Goal: Information Seeking & Learning: Learn about a topic

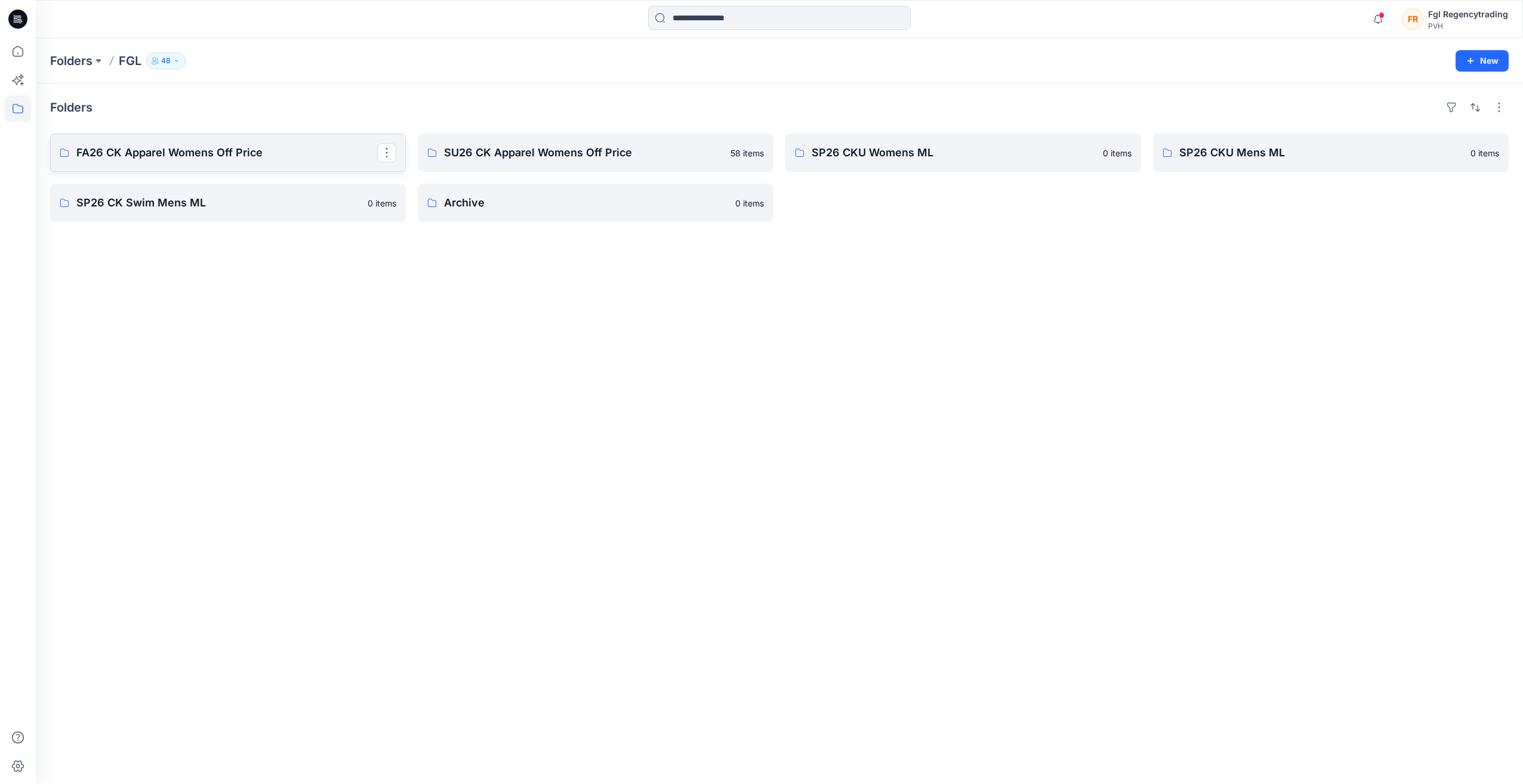
click at [169, 156] on p "FA26 CK Apparel Womens Off Price" at bounding box center [227, 153] width 301 height 17
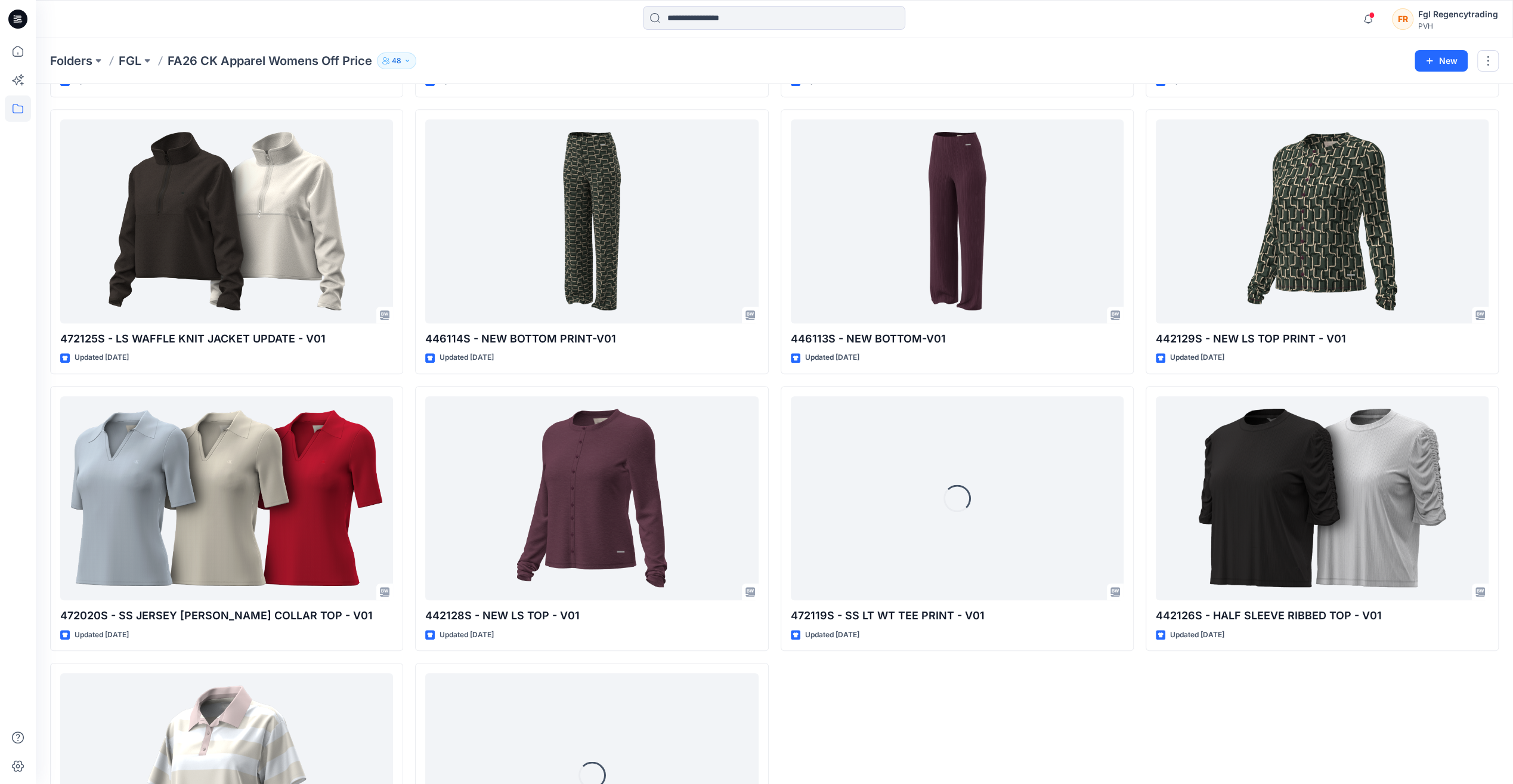
scroll to position [556, 0]
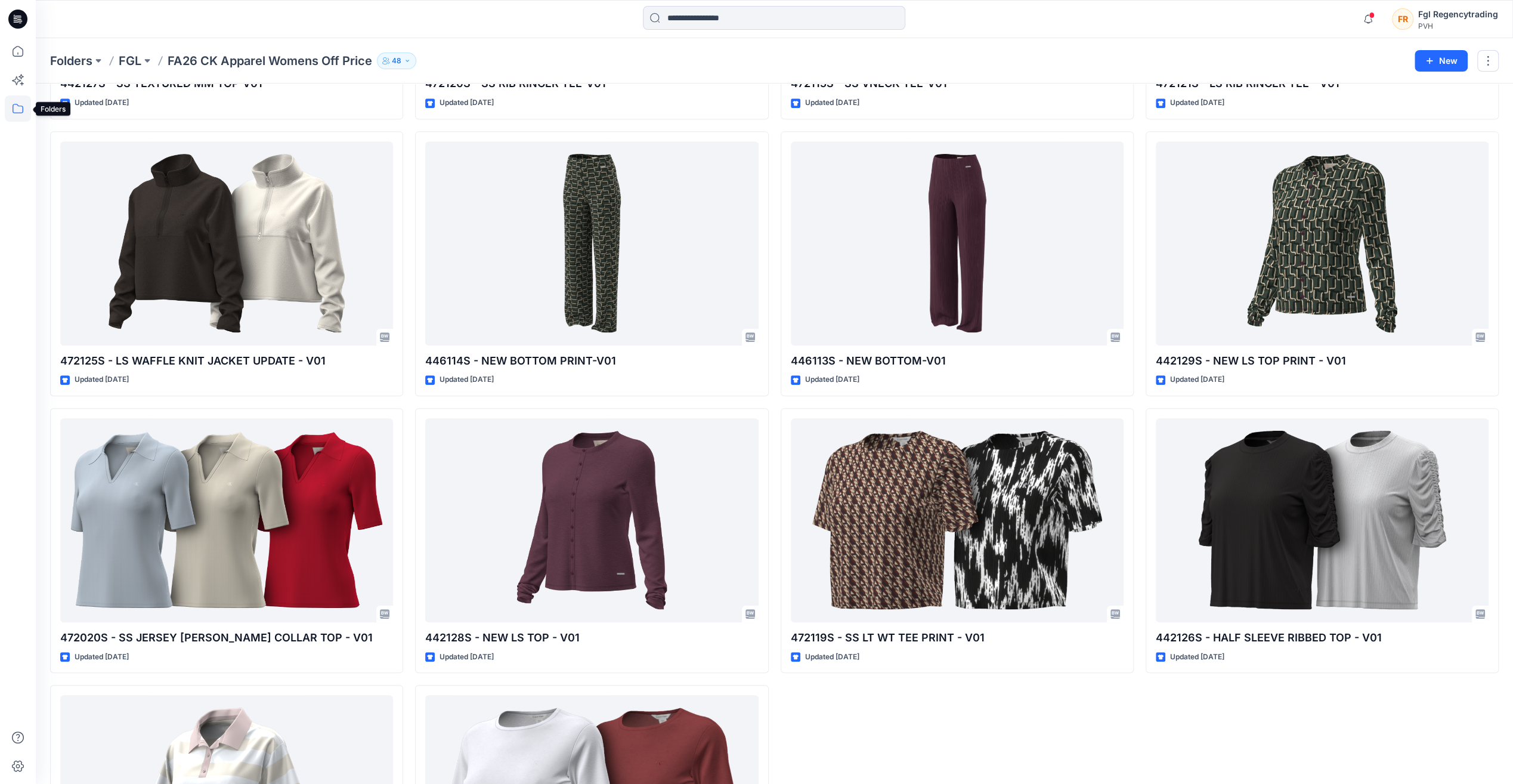
click at [20, 103] on icon at bounding box center [18, 108] width 26 height 26
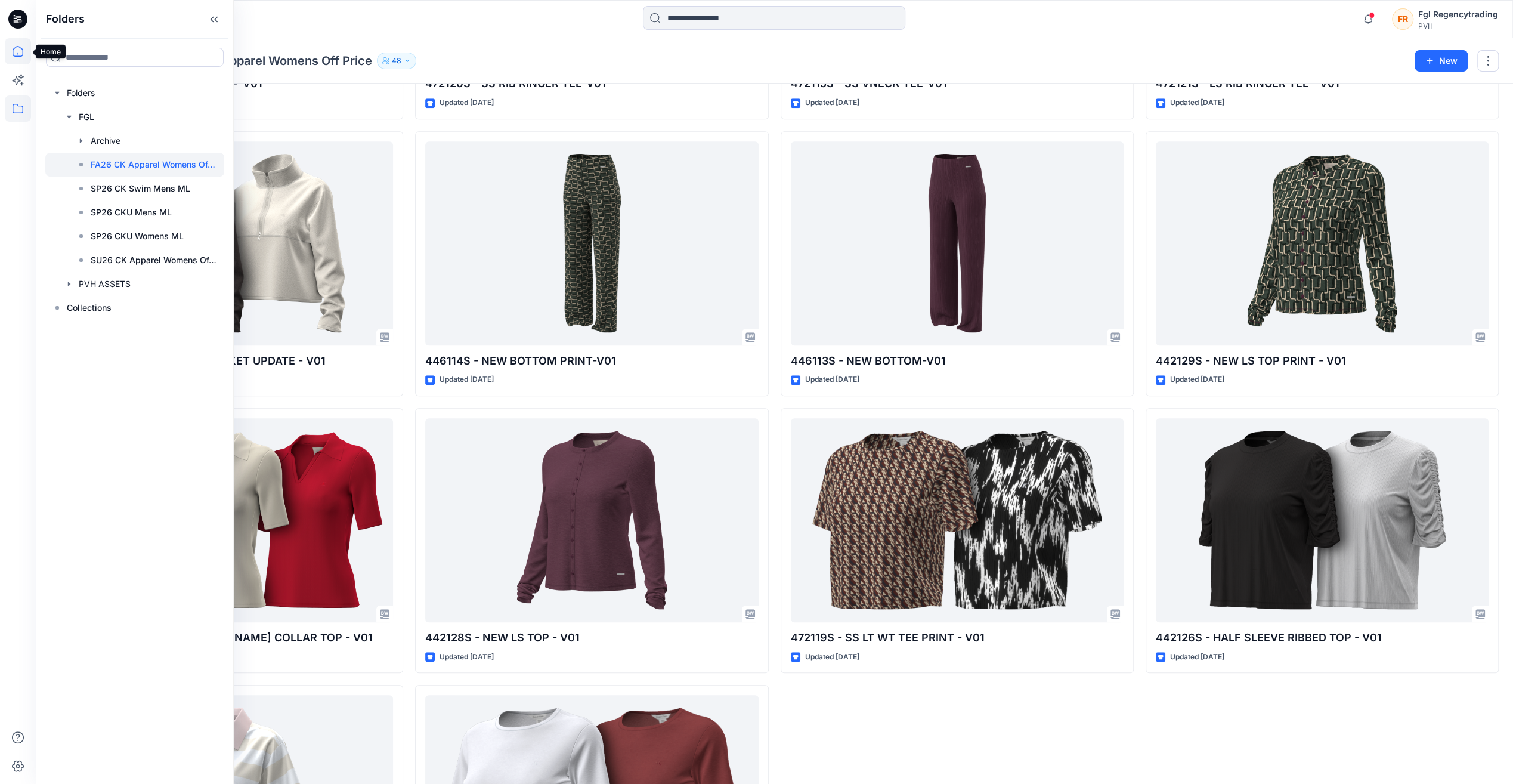
click at [14, 42] on icon at bounding box center [18, 51] width 26 height 26
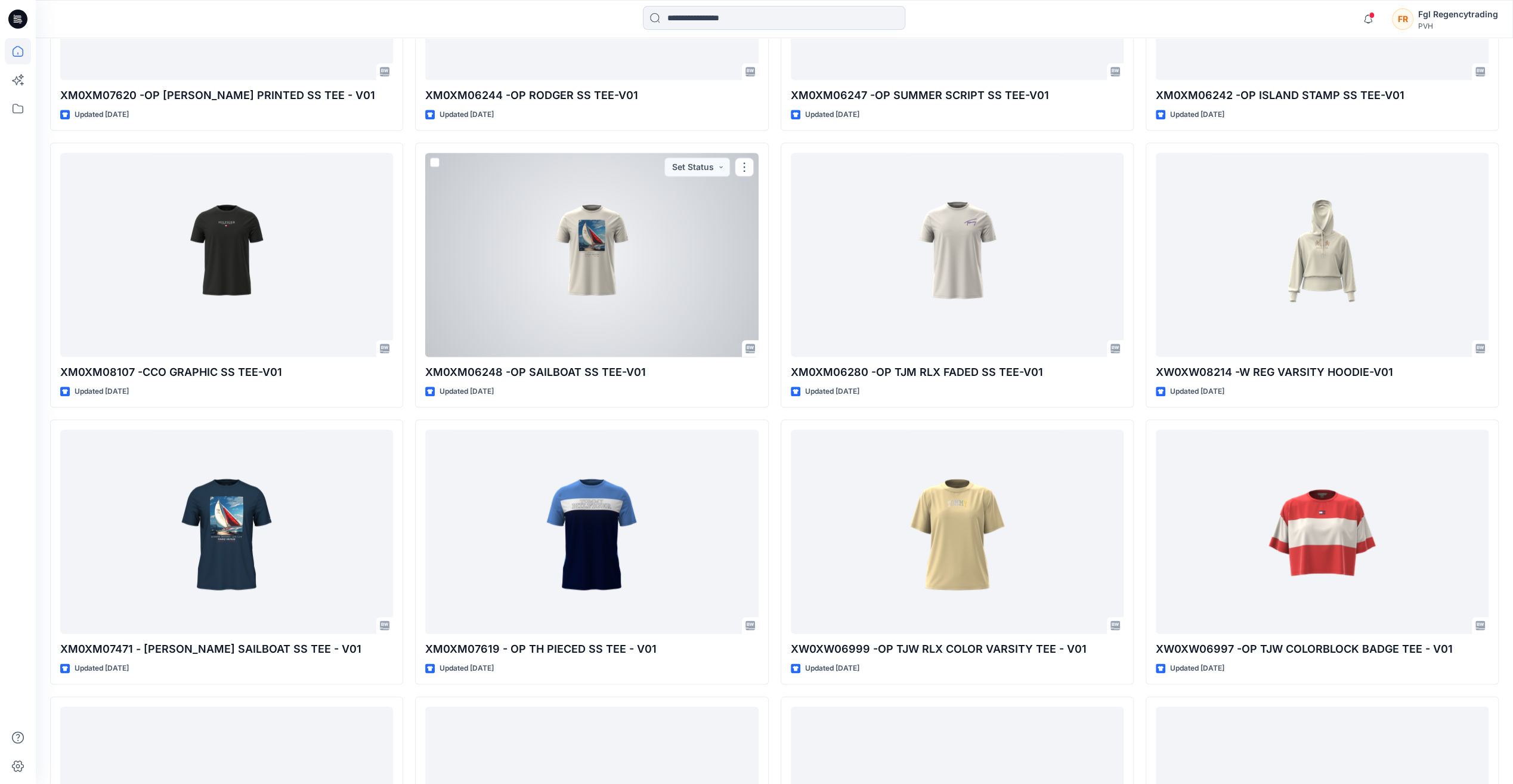
scroll to position [1365, 0]
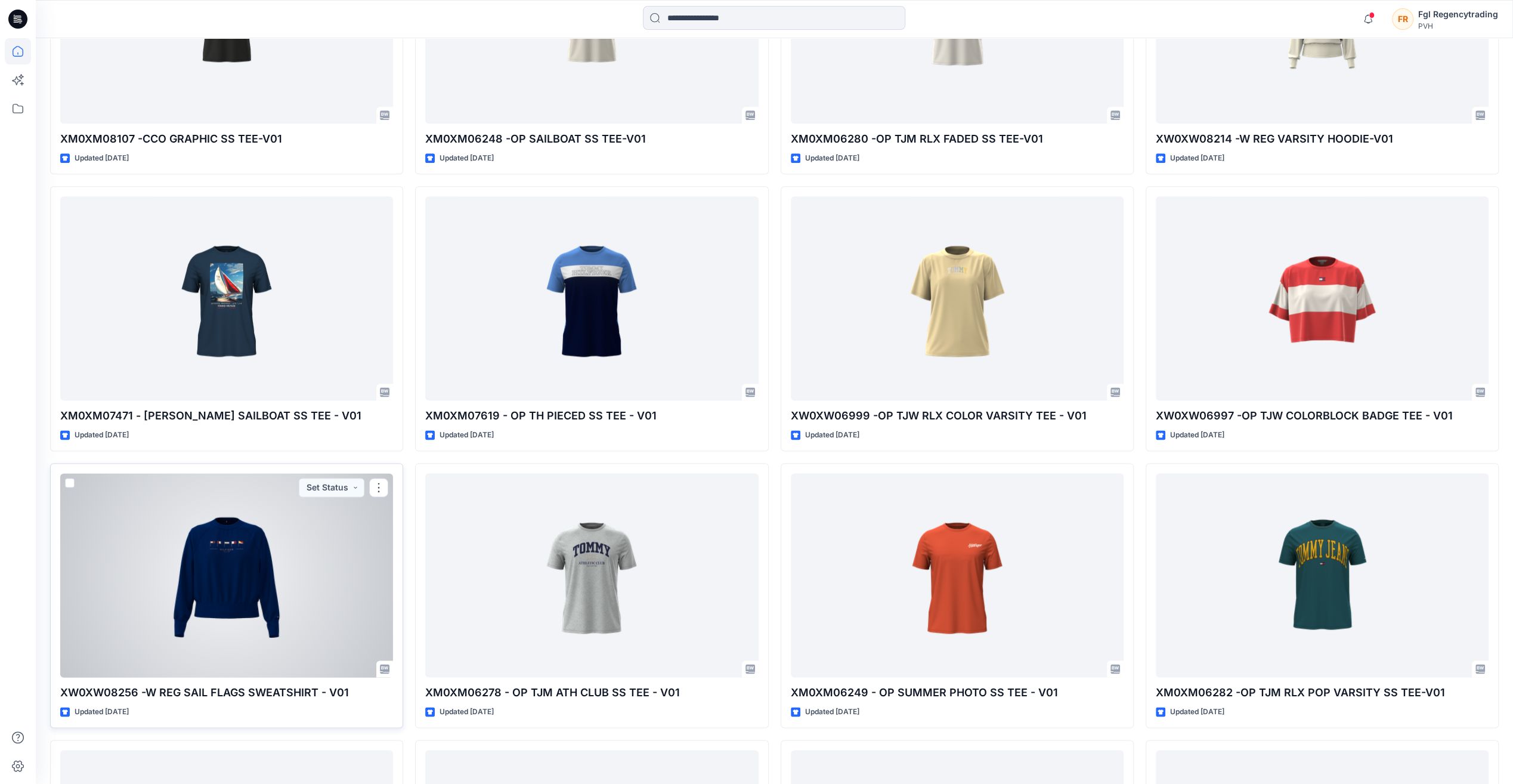
click at [280, 520] on div at bounding box center [226, 574] width 333 height 203
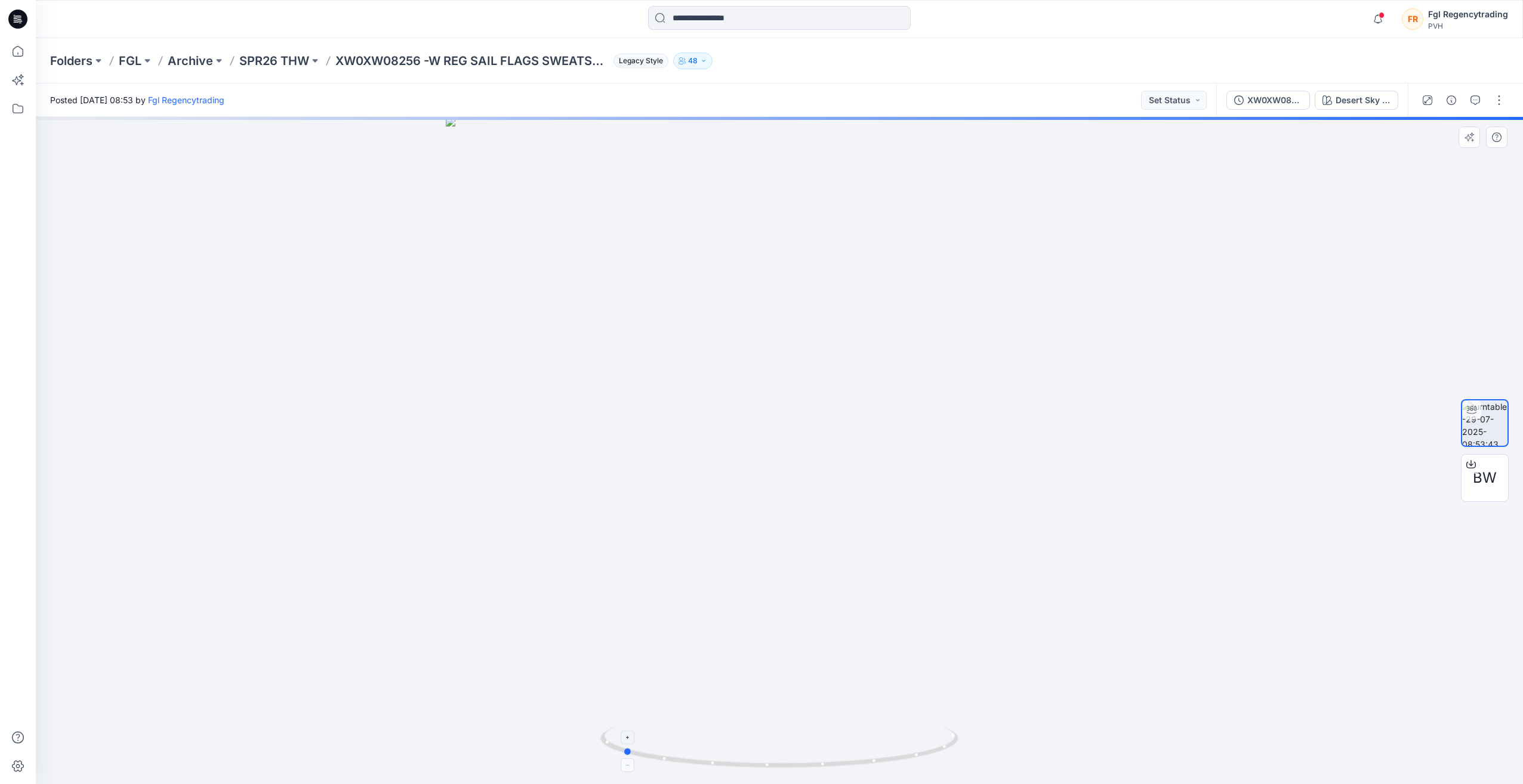
drag, startPoint x: 779, startPoint y: 767, endPoint x: 622, endPoint y: 766, distance: 157.0
click at [622, 766] on icon at bounding box center [781, 749] width 361 height 45
drag, startPoint x: 779, startPoint y: 493, endPoint x: 778, endPoint y: 575, distance: 82.0
click at [778, 575] on img at bounding box center [779, 392] width 1072 height 784
drag, startPoint x: 764, startPoint y: 454, endPoint x: 767, endPoint y: 558, distance: 104.0
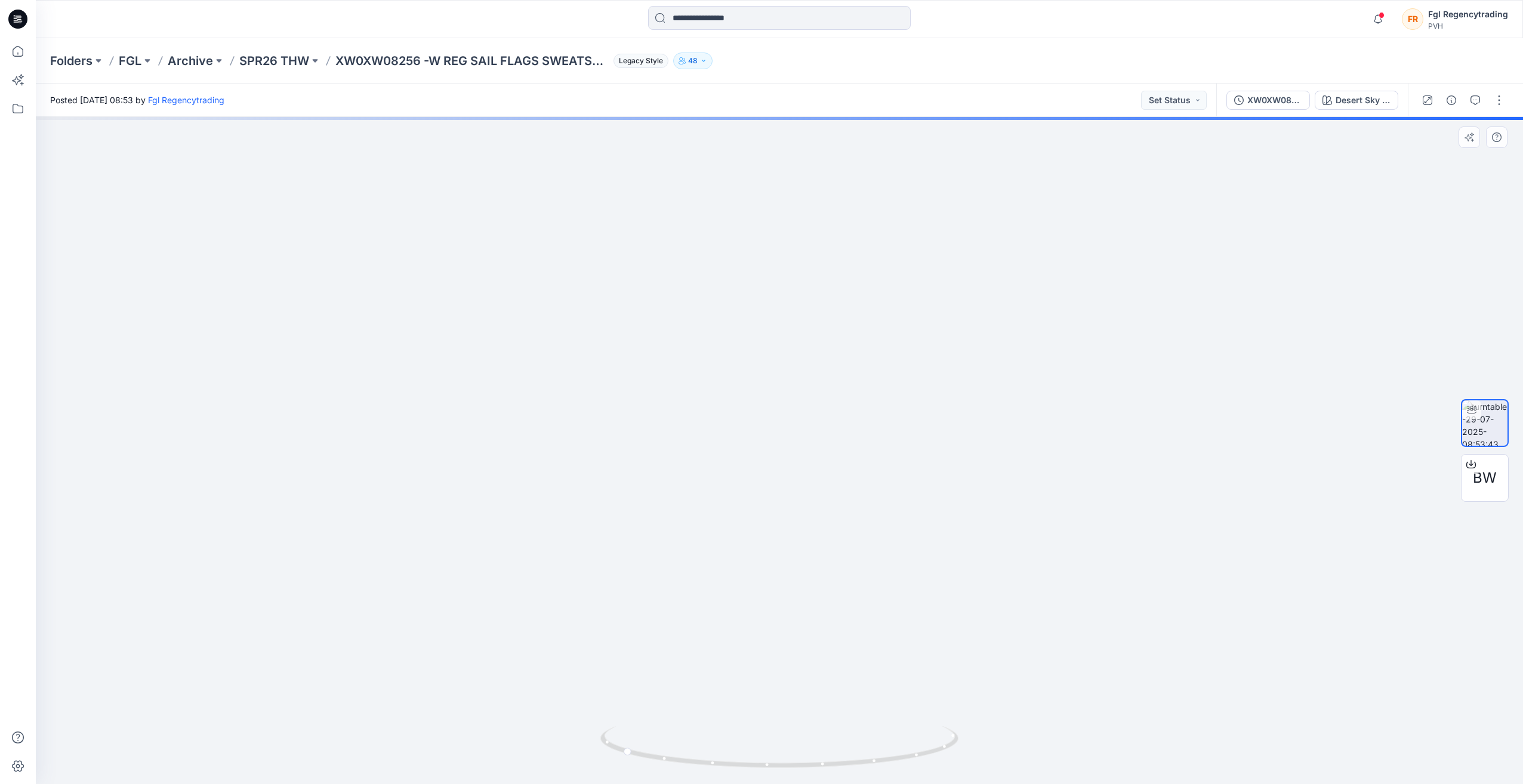
click at [767, 558] on img at bounding box center [779, 441] width 1072 height 685
drag, startPoint x: 627, startPoint y: 753, endPoint x: 777, endPoint y: 749, distance: 150.1
click at [777, 749] on icon at bounding box center [781, 749] width 361 height 45
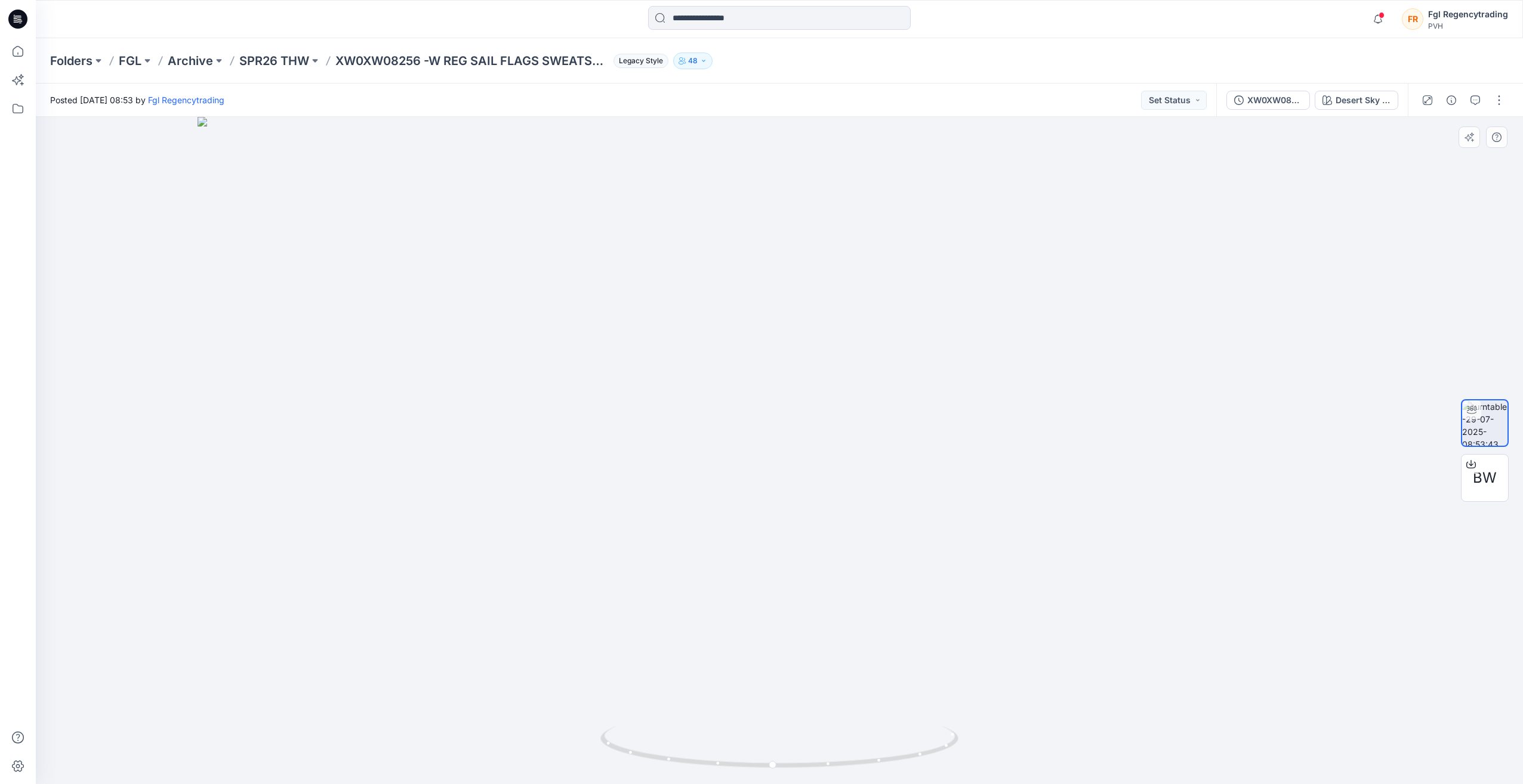
drag, startPoint x: 803, startPoint y: 346, endPoint x: 792, endPoint y: 588, distance: 242.2
click at [792, 588] on img at bounding box center [779, 451] width 1163 height 667
drag, startPoint x: 772, startPoint y: 764, endPoint x: 797, endPoint y: 767, distance: 25.2
click at [797, 767] on icon at bounding box center [781, 749] width 361 height 45
click at [265, 59] on p "SPR26 THW" at bounding box center [274, 61] width 69 height 17
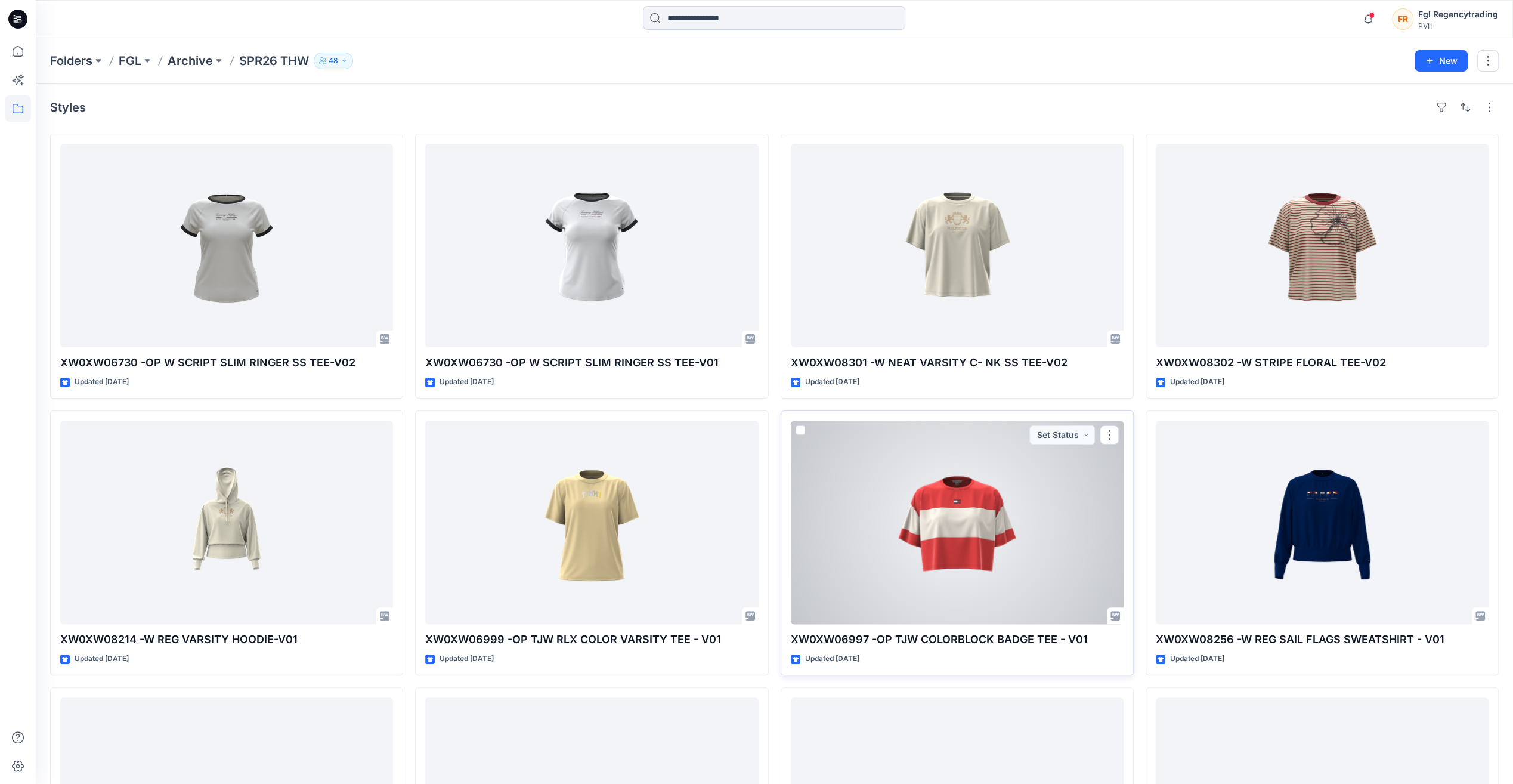
scroll to position [59, 0]
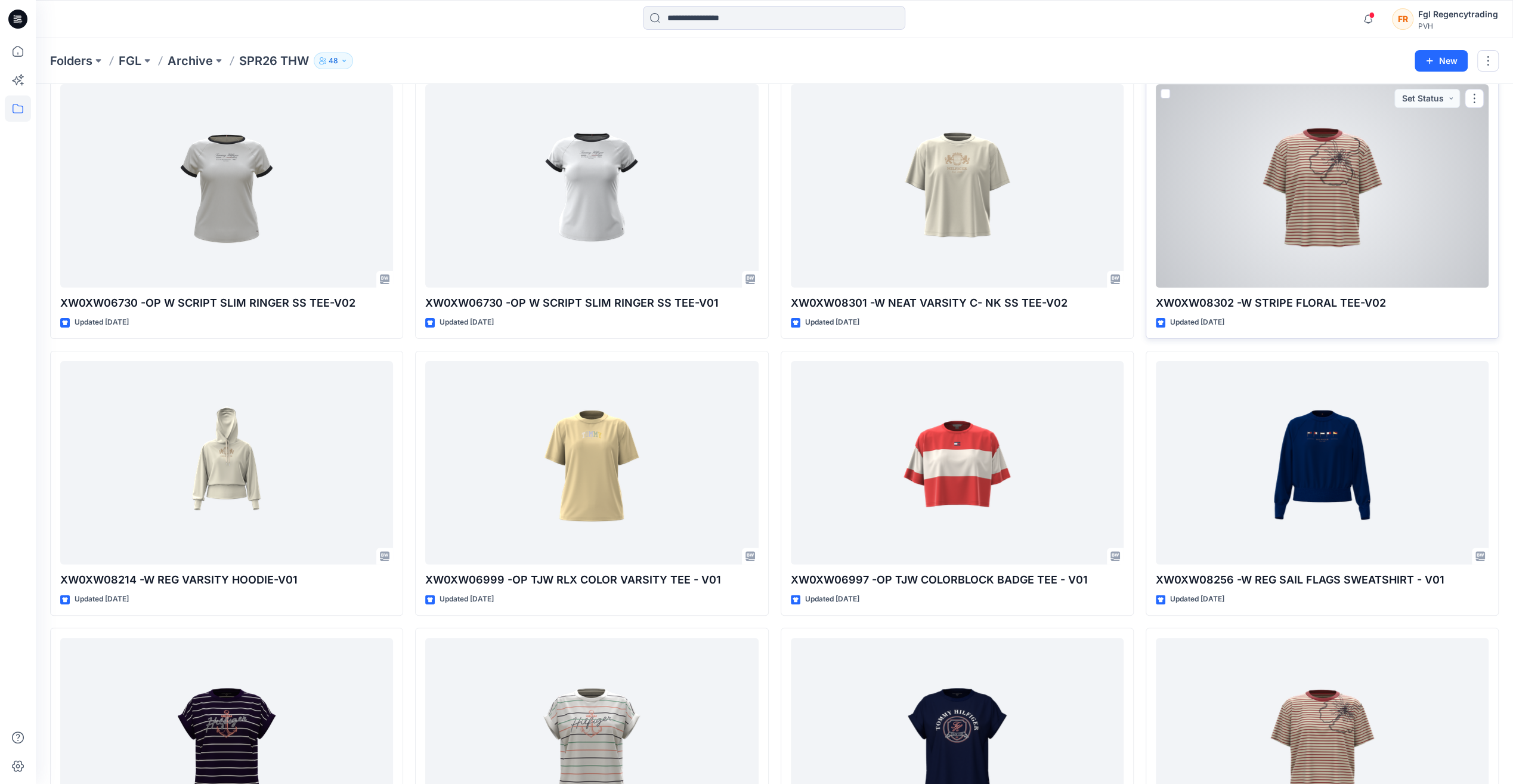
click at [1279, 163] on div at bounding box center [1322, 185] width 333 height 203
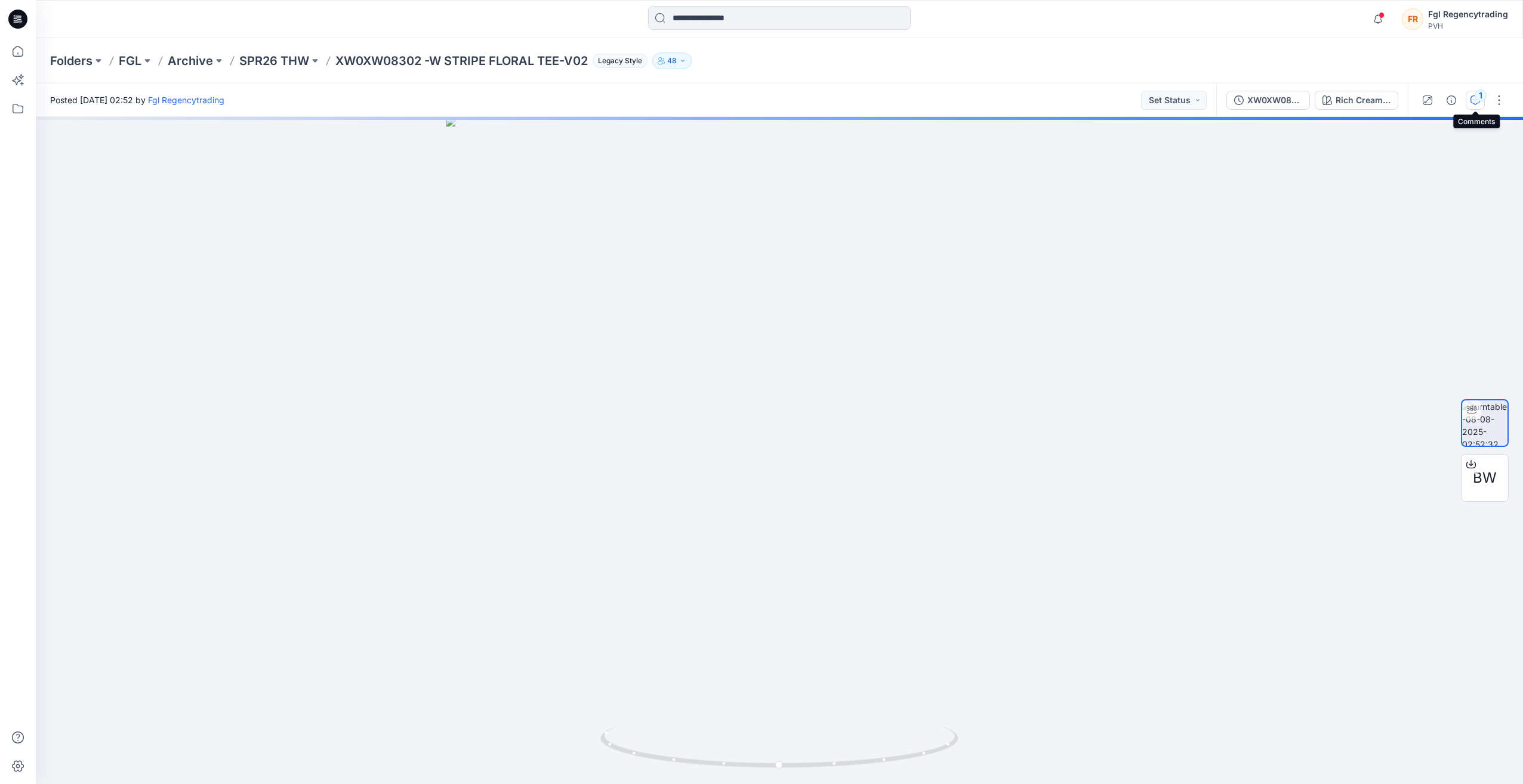
click at [1479, 100] on div "1" at bounding box center [1480, 95] width 12 height 12
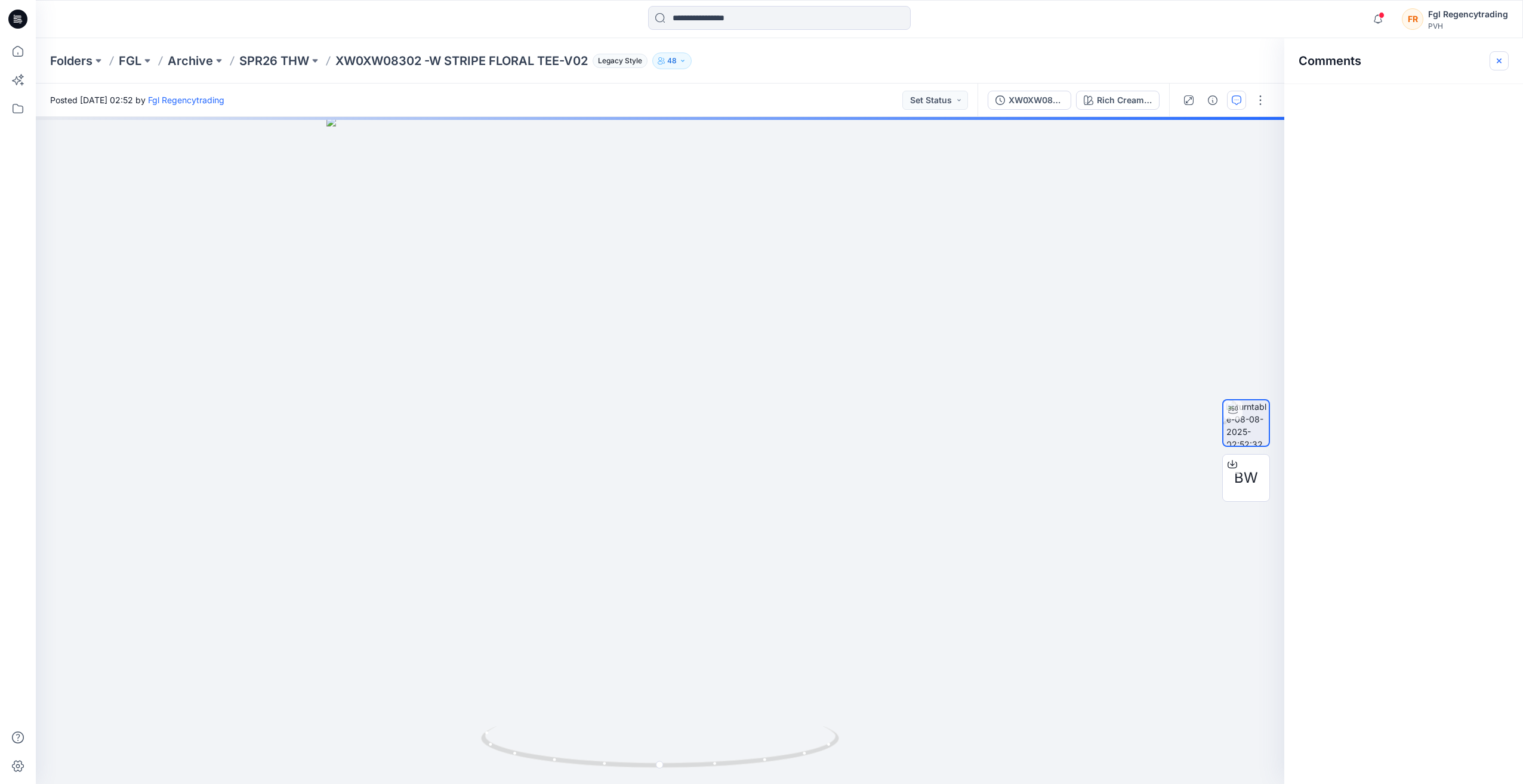
click at [1500, 55] on button "button" at bounding box center [1499, 61] width 19 height 19
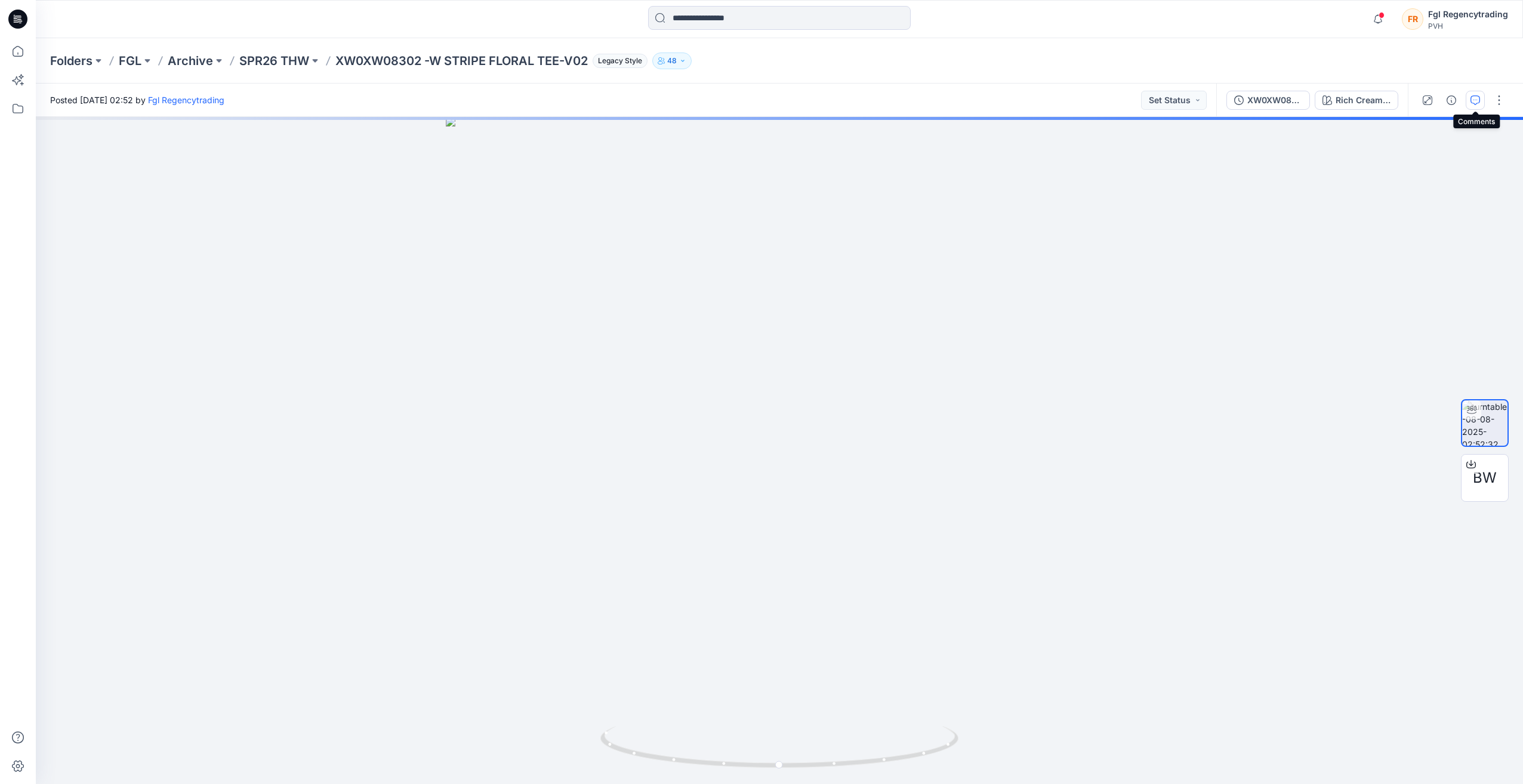
click at [1476, 100] on icon "button" at bounding box center [1475, 100] width 9 height 9
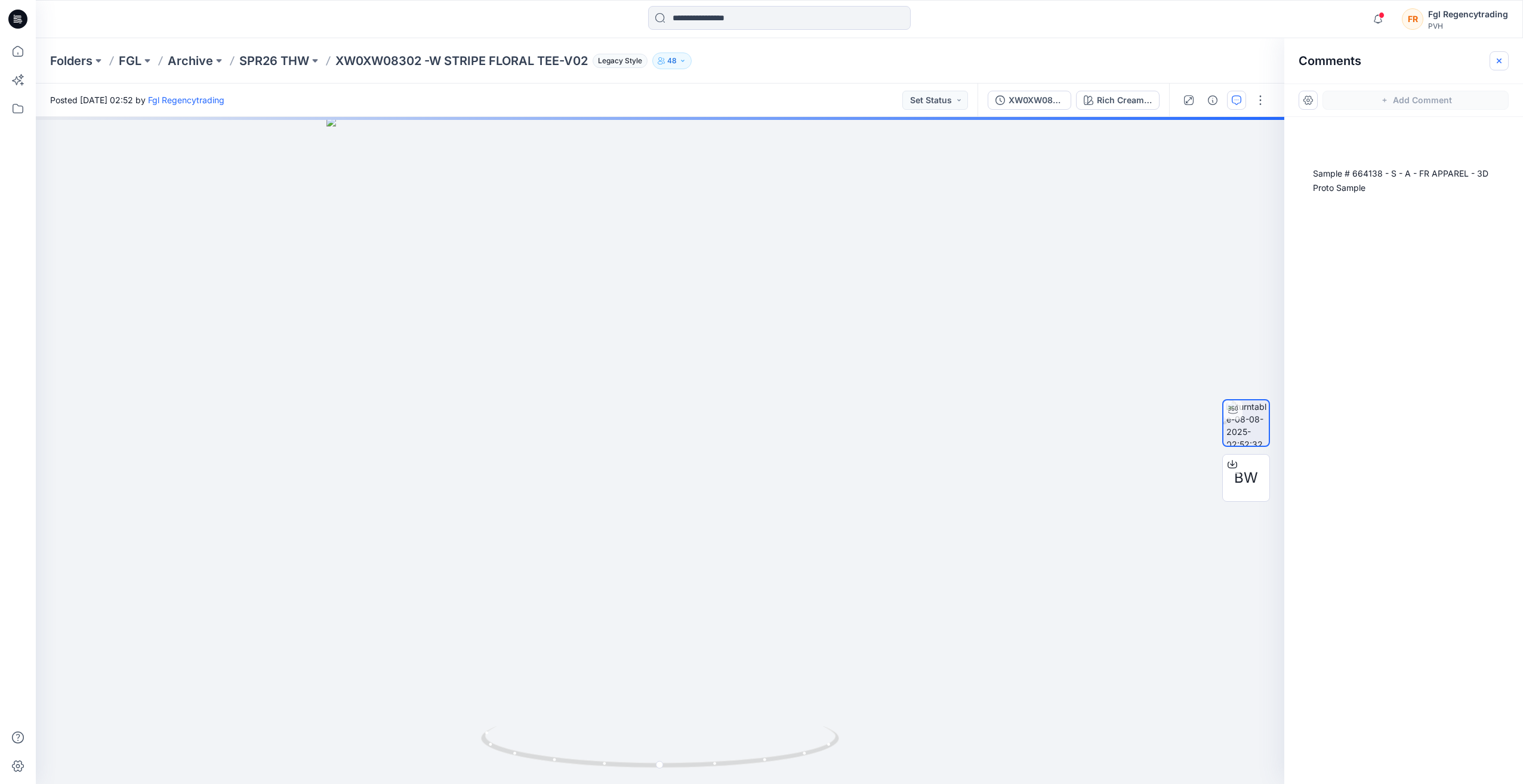
click at [1496, 56] on icon "button" at bounding box center [1498, 61] width 9 height 9
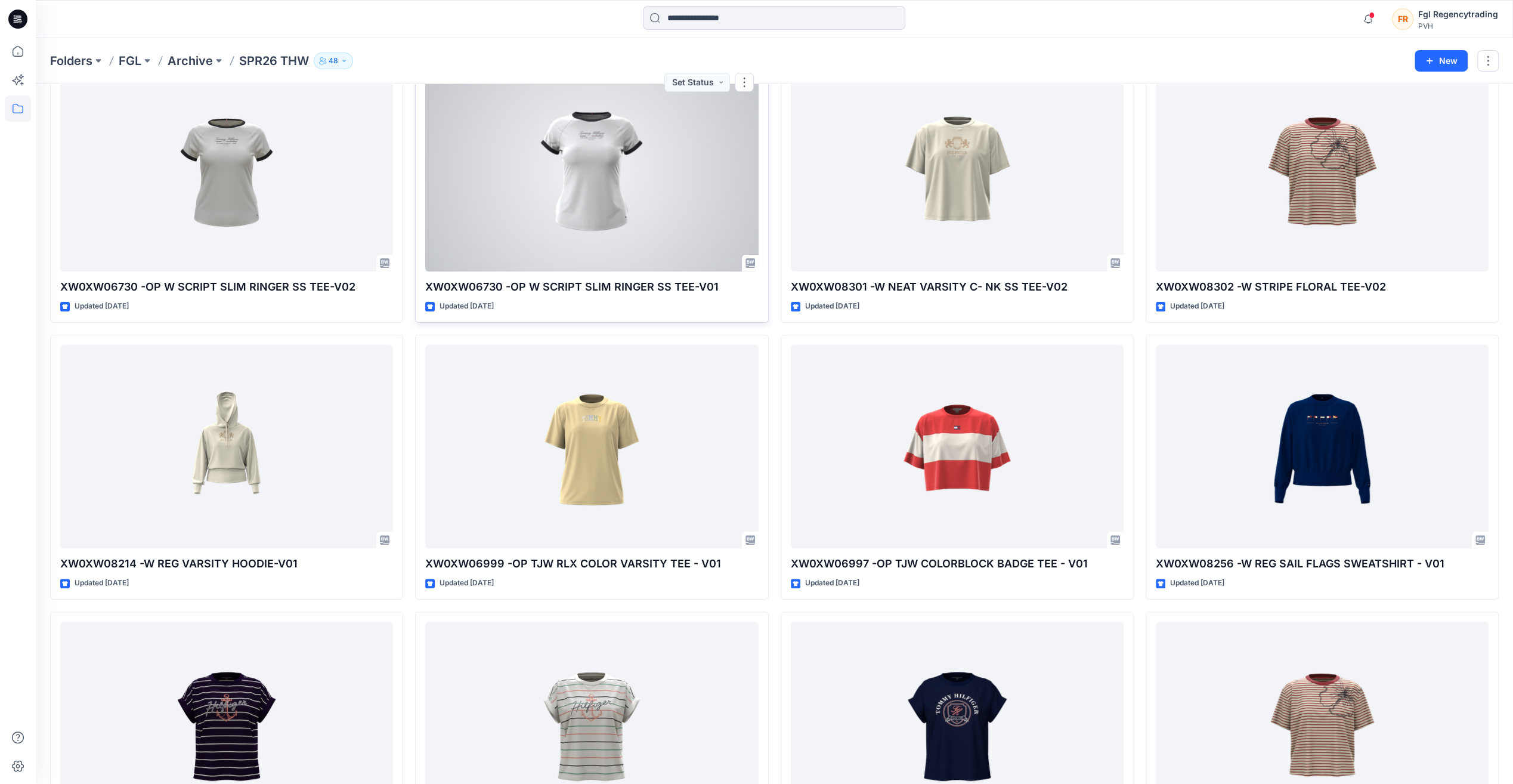
scroll to position [119, 0]
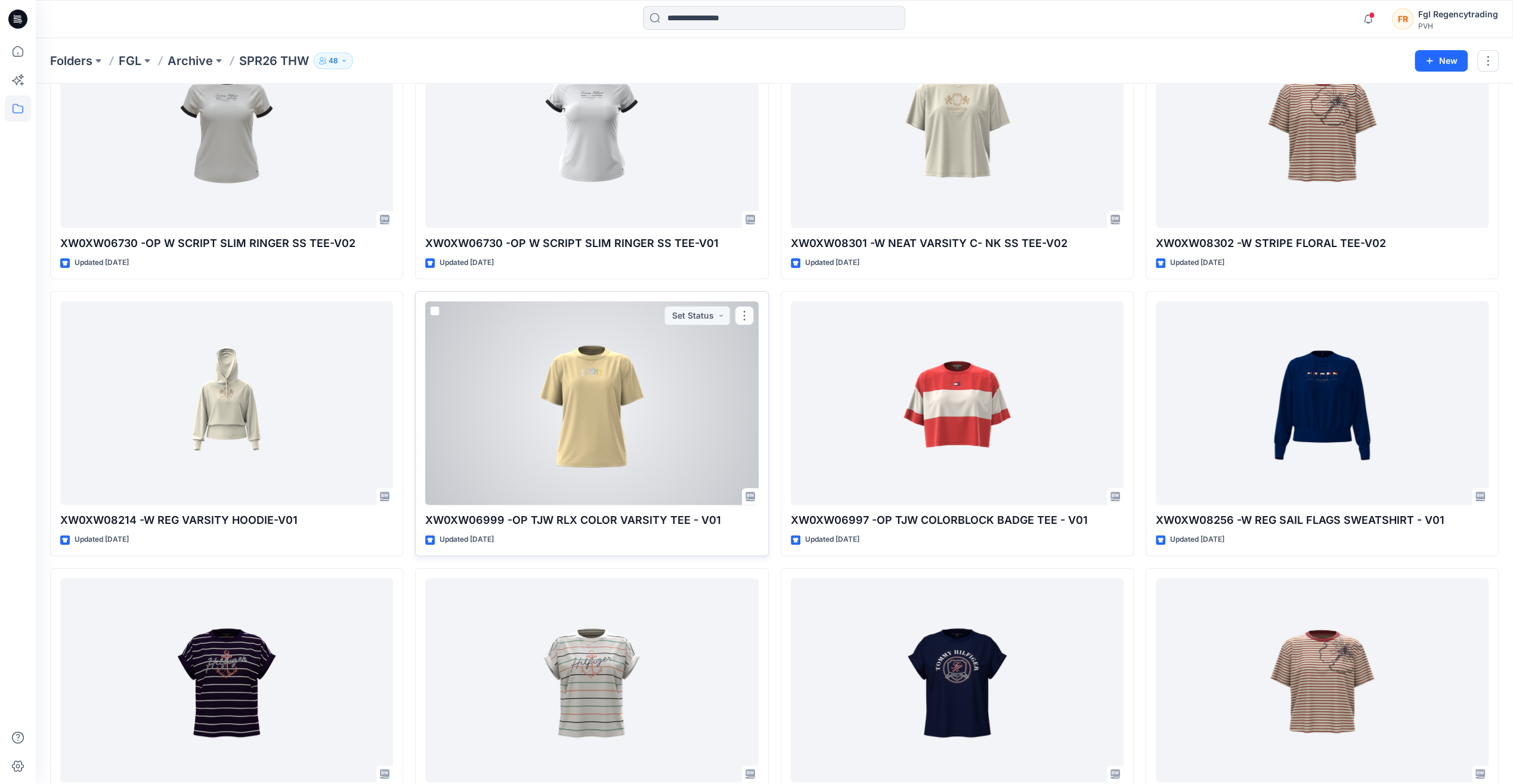
click at [604, 364] on div at bounding box center [592, 402] width 333 height 203
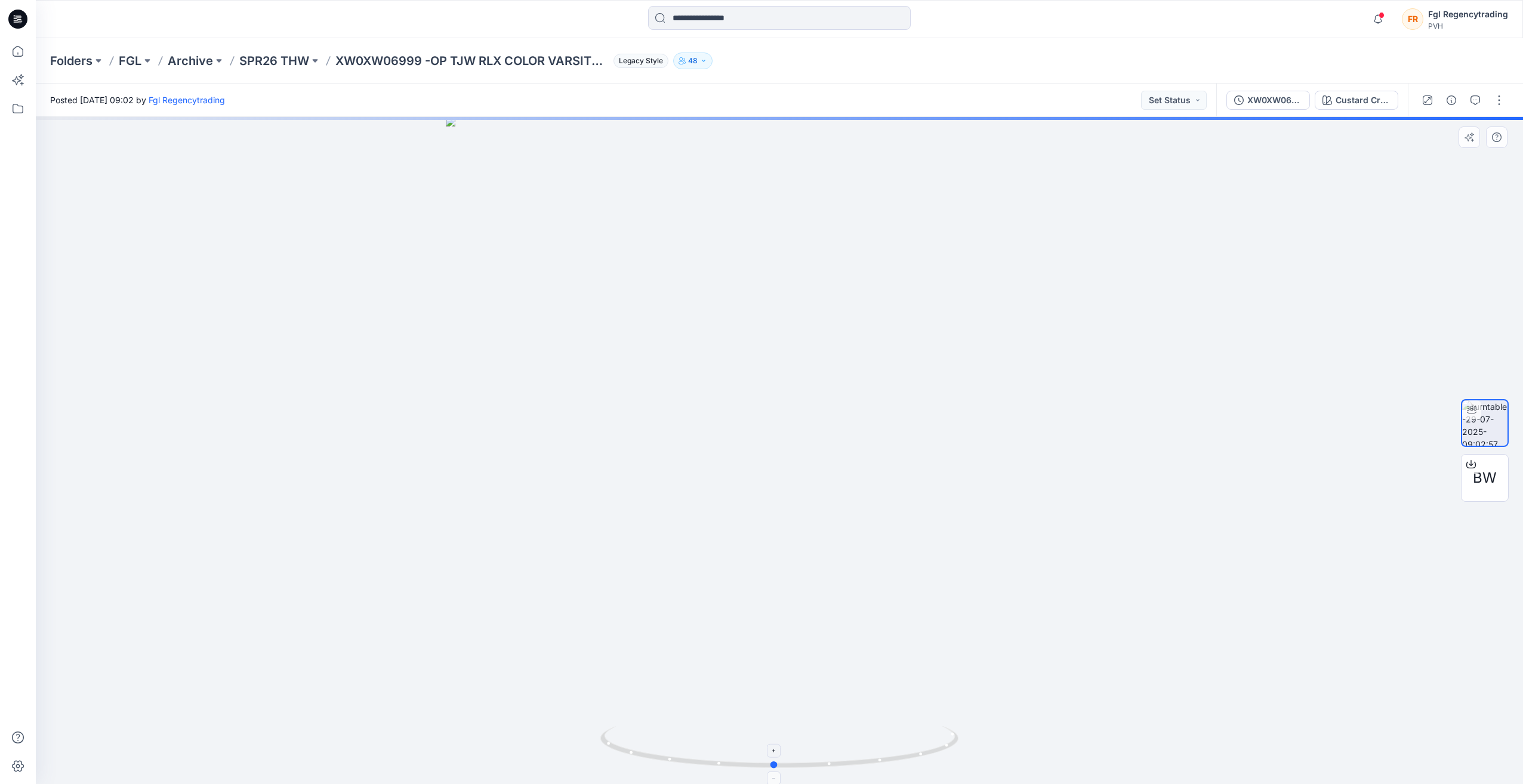
drag, startPoint x: 781, startPoint y: 768, endPoint x: 775, endPoint y: 762, distance: 8.5
click at [775, 762] on icon at bounding box center [781, 749] width 361 height 45
drag, startPoint x: 778, startPoint y: 375, endPoint x: 779, endPoint y: 542, distance: 167.0
click at [779, 542] on img at bounding box center [779, 406] width 1163 height 757
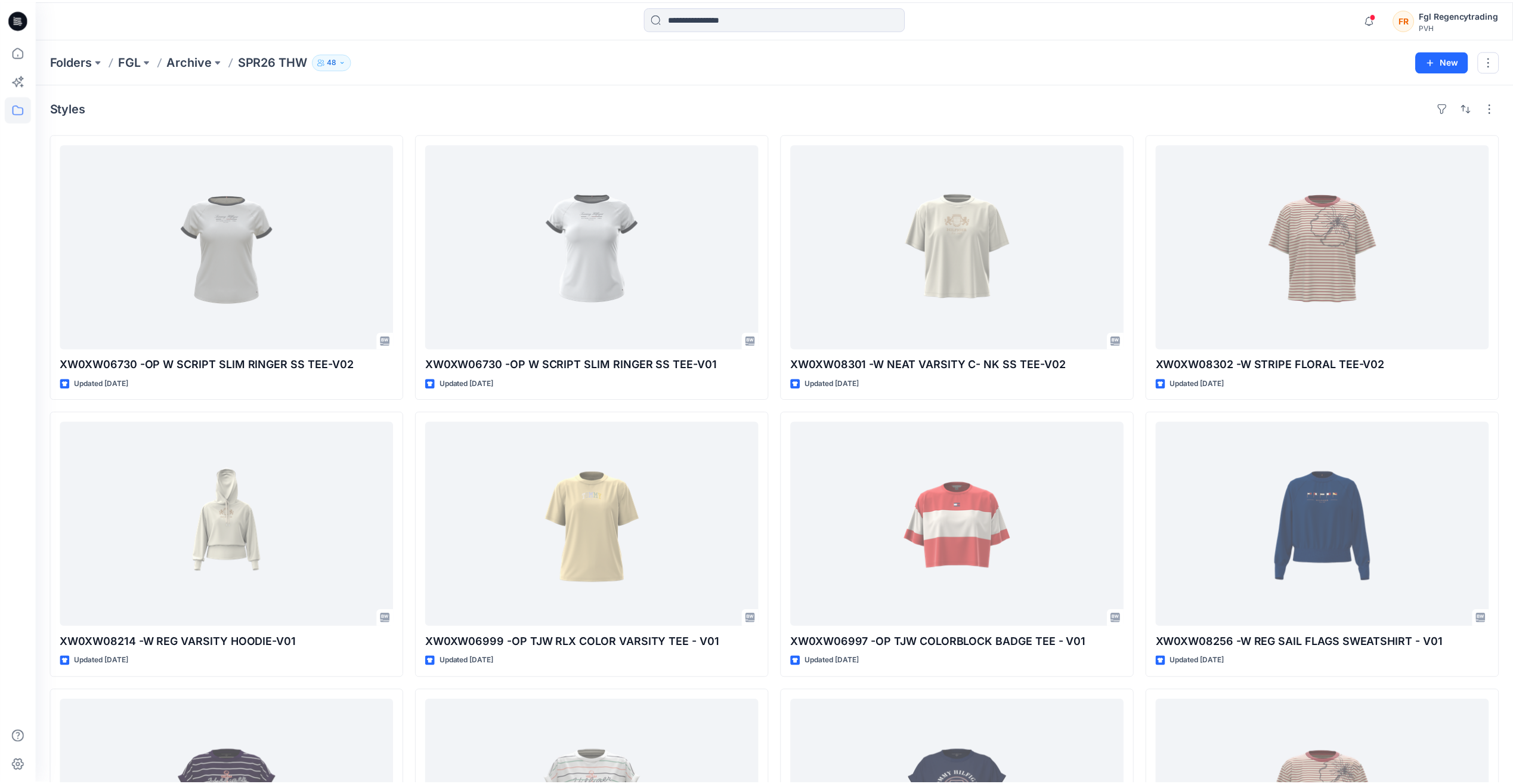
scroll to position [119, 0]
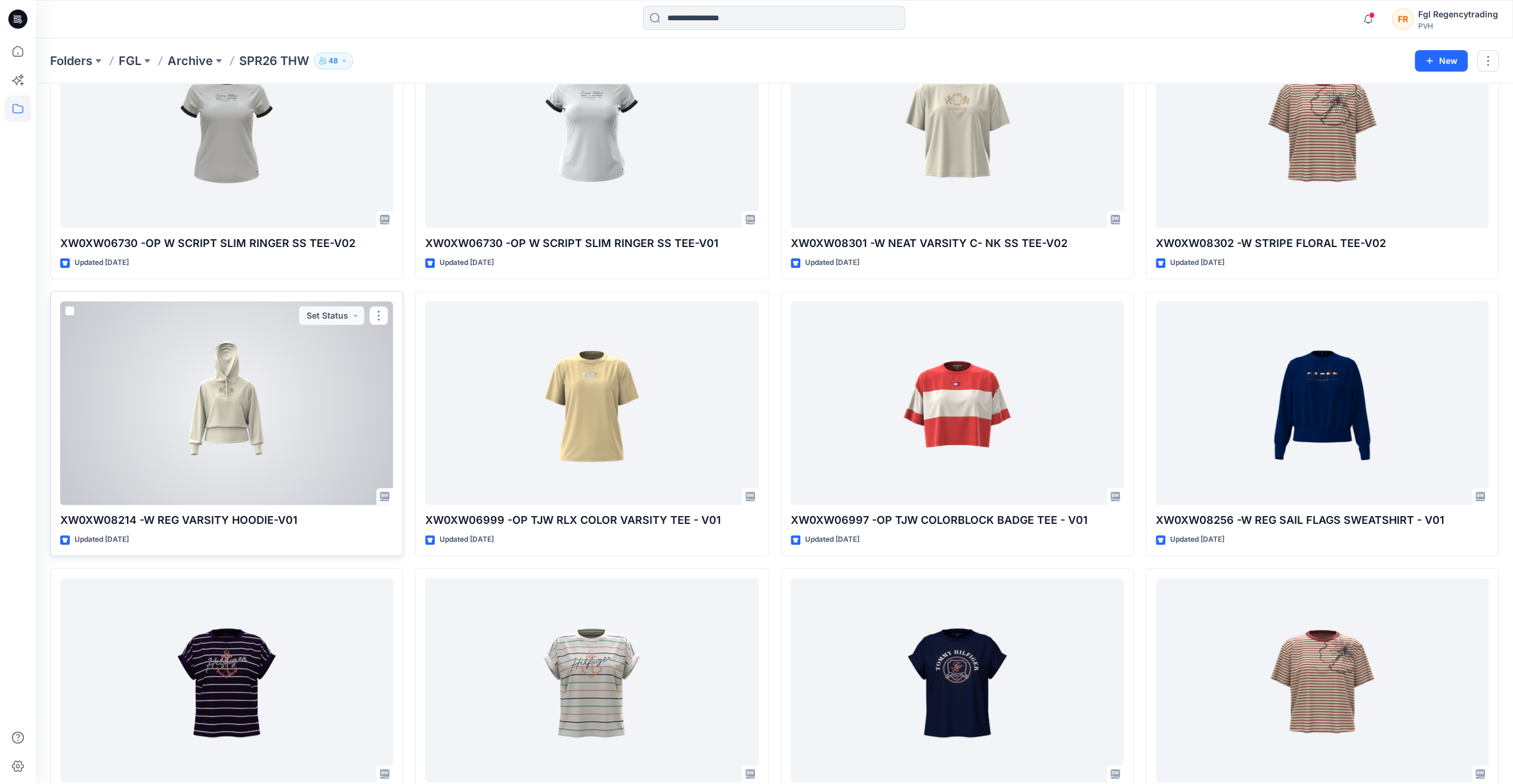
click at [273, 322] on div at bounding box center [226, 402] width 333 height 203
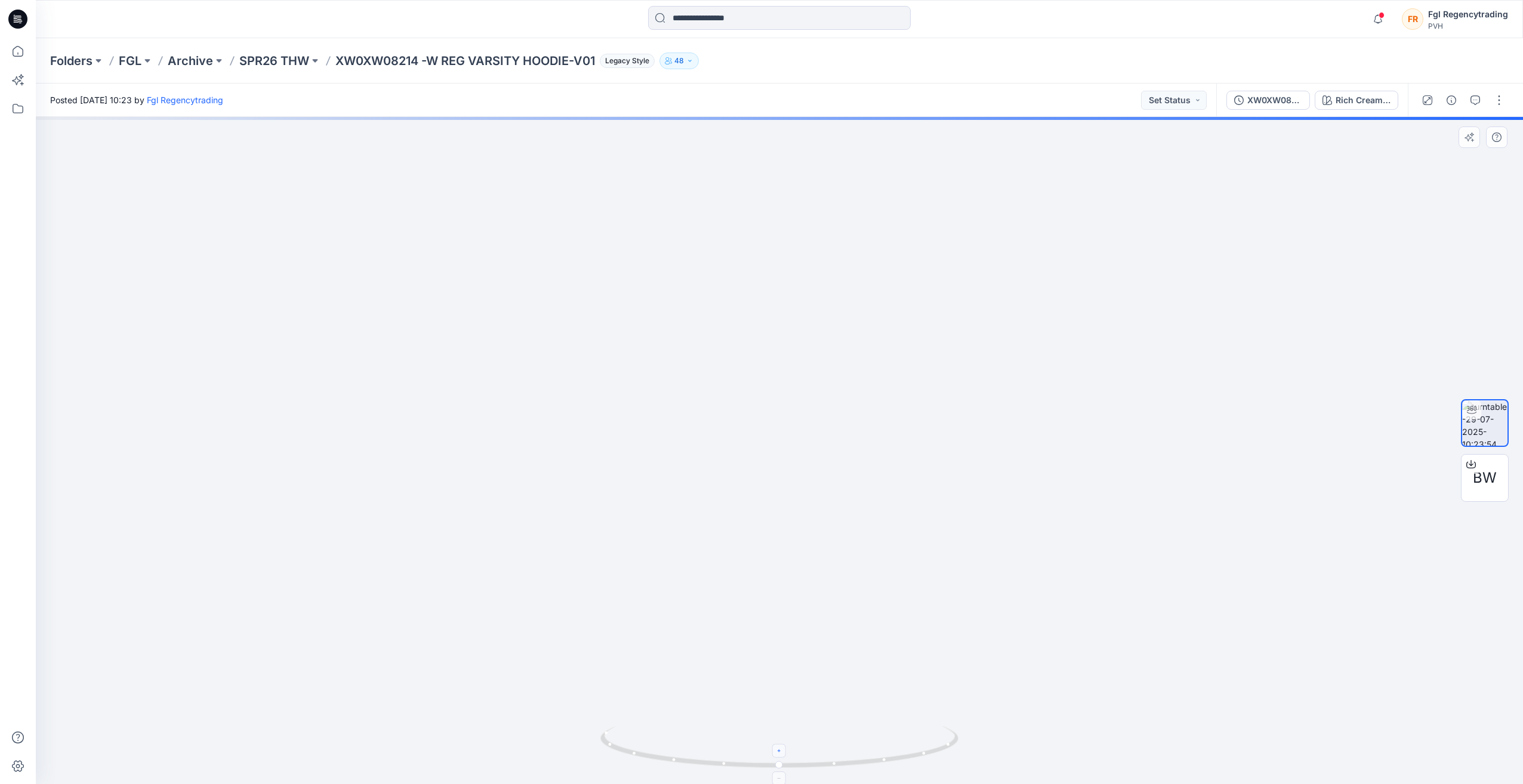
drag, startPoint x: 786, startPoint y: 755, endPoint x: 815, endPoint y: 759, distance: 29.3
click at [815, 759] on icon at bounding box center [781, 749] width 361 height 45
drag, startPoint x: 780, startPoint y: 769, endPoint x: 632, endPoint y: 761, distance: 148.2
click at [632, 761] on icon at bounding box center [781, 749] width 361 height 45
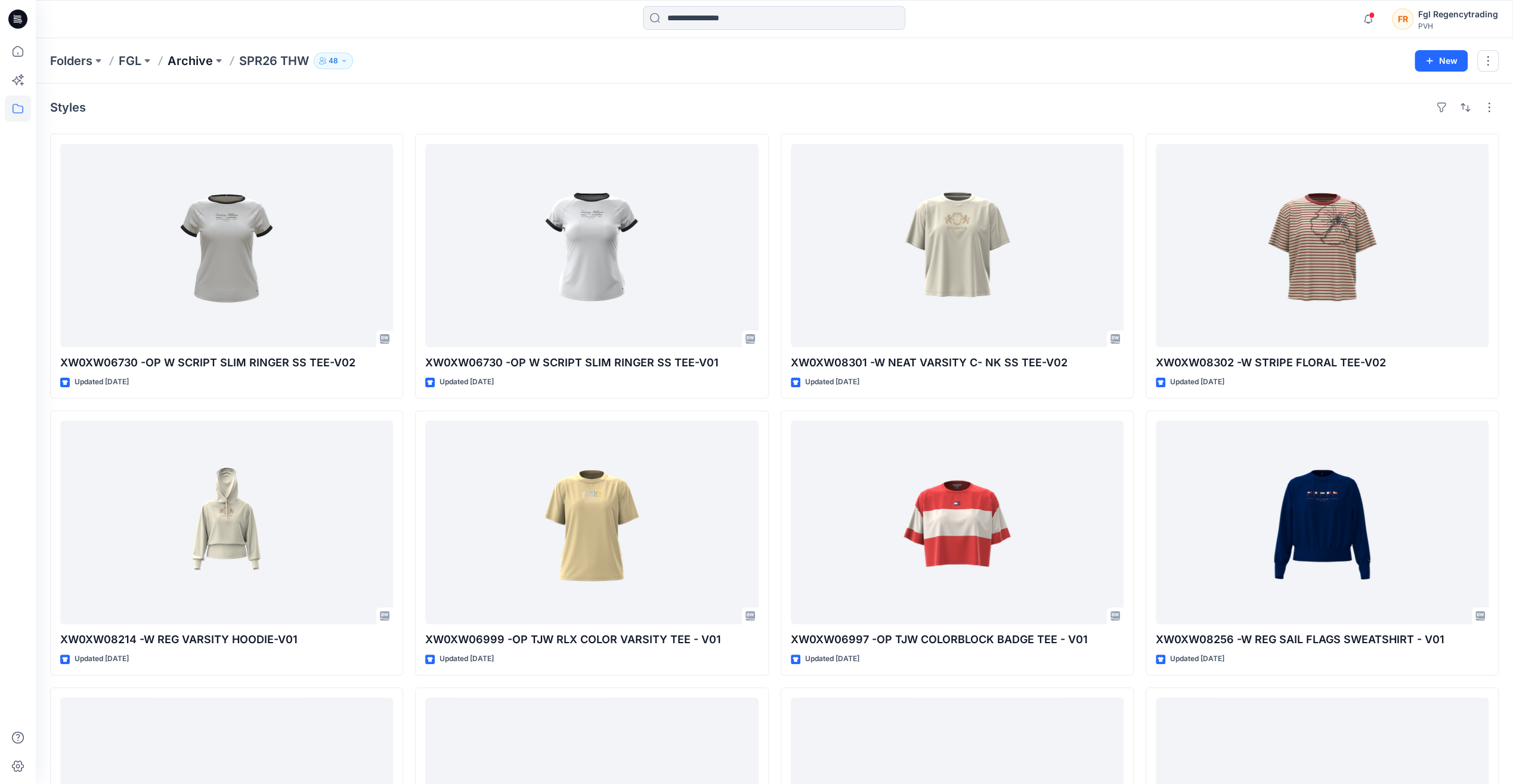
click at [203, 59] on p "Archive" at bounding box center [190, 61] width 46 height 17
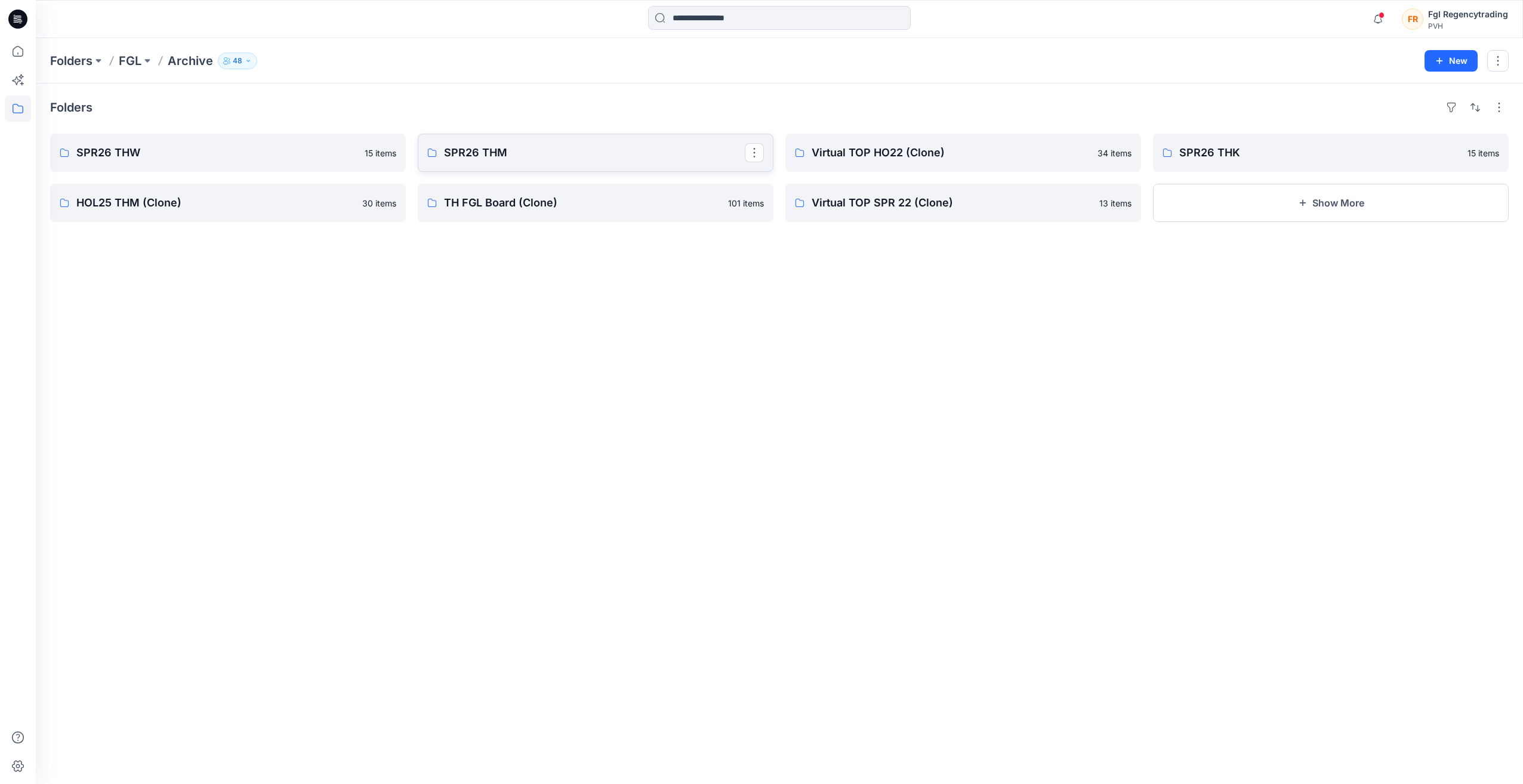
click at [580, 156] on p "SPR26 THM" at bounding box center [595, 153] width 301 height 17
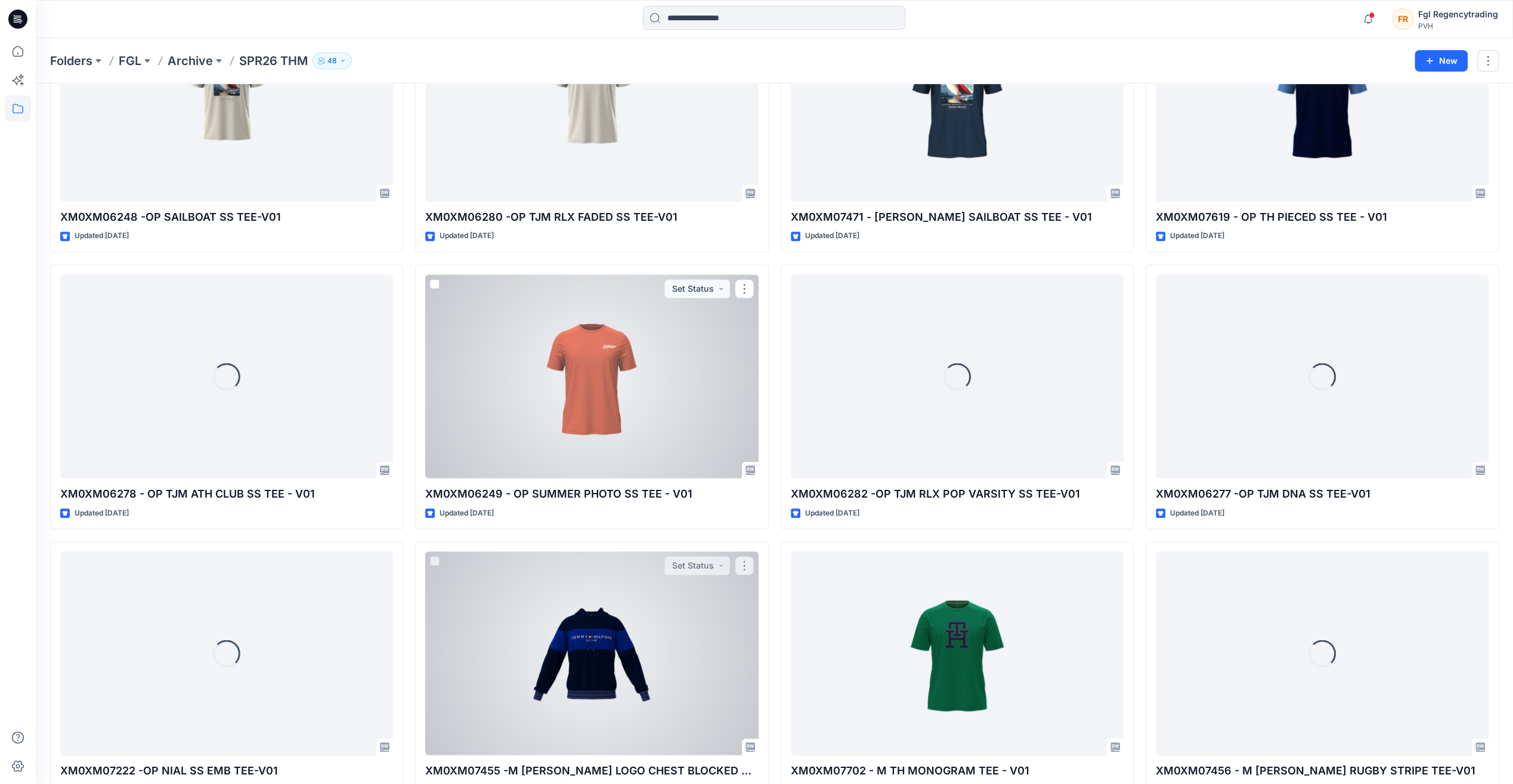
scroll to position [761, 0]
